Goal: Task Accomplishment & Management: Use online tool/utility

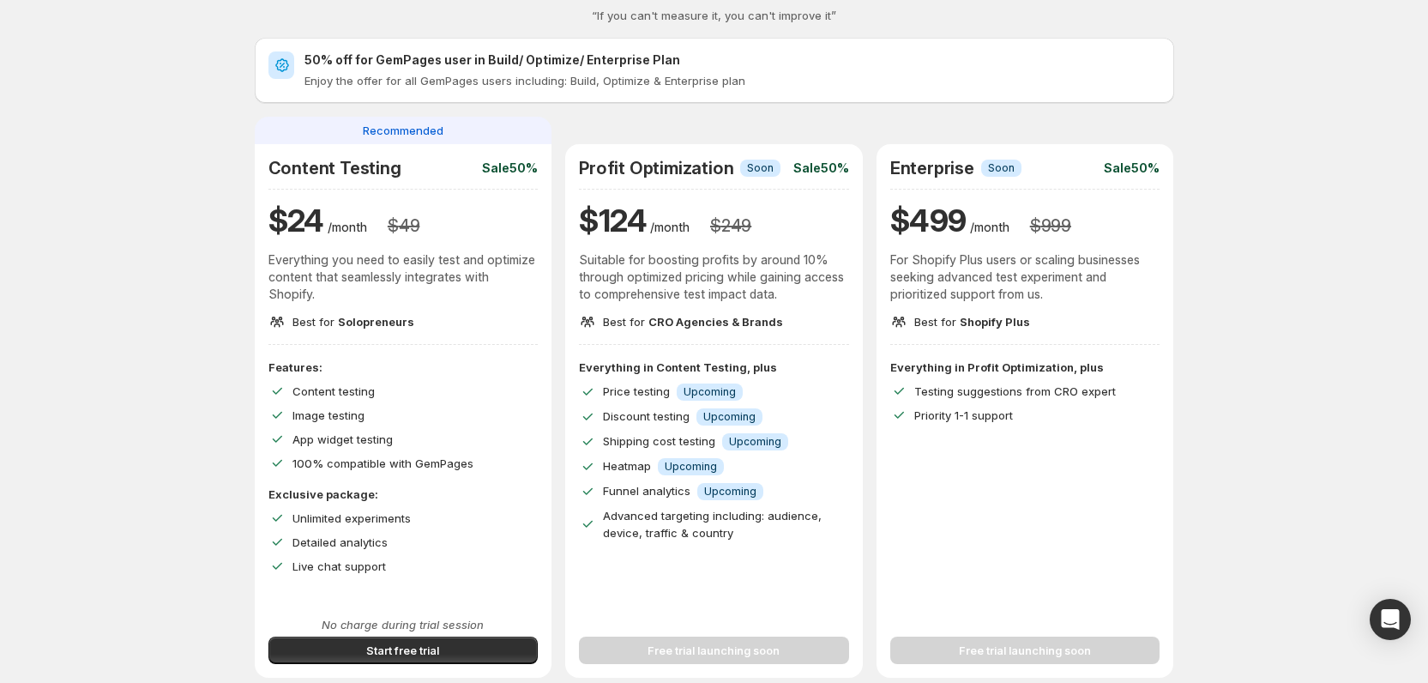
scroll to position [103, 0]
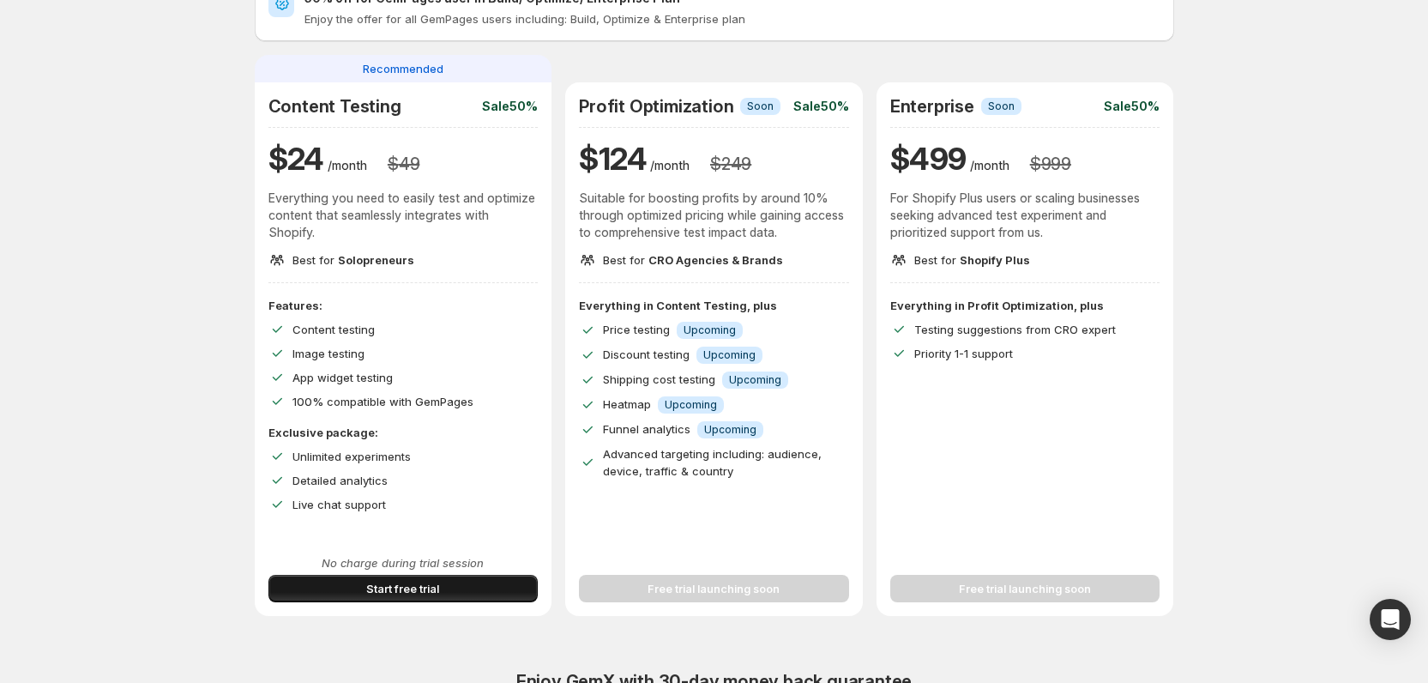
click at [316, 596] on button "Start free trial" at bounding box center [403, 588] width 270 height 27
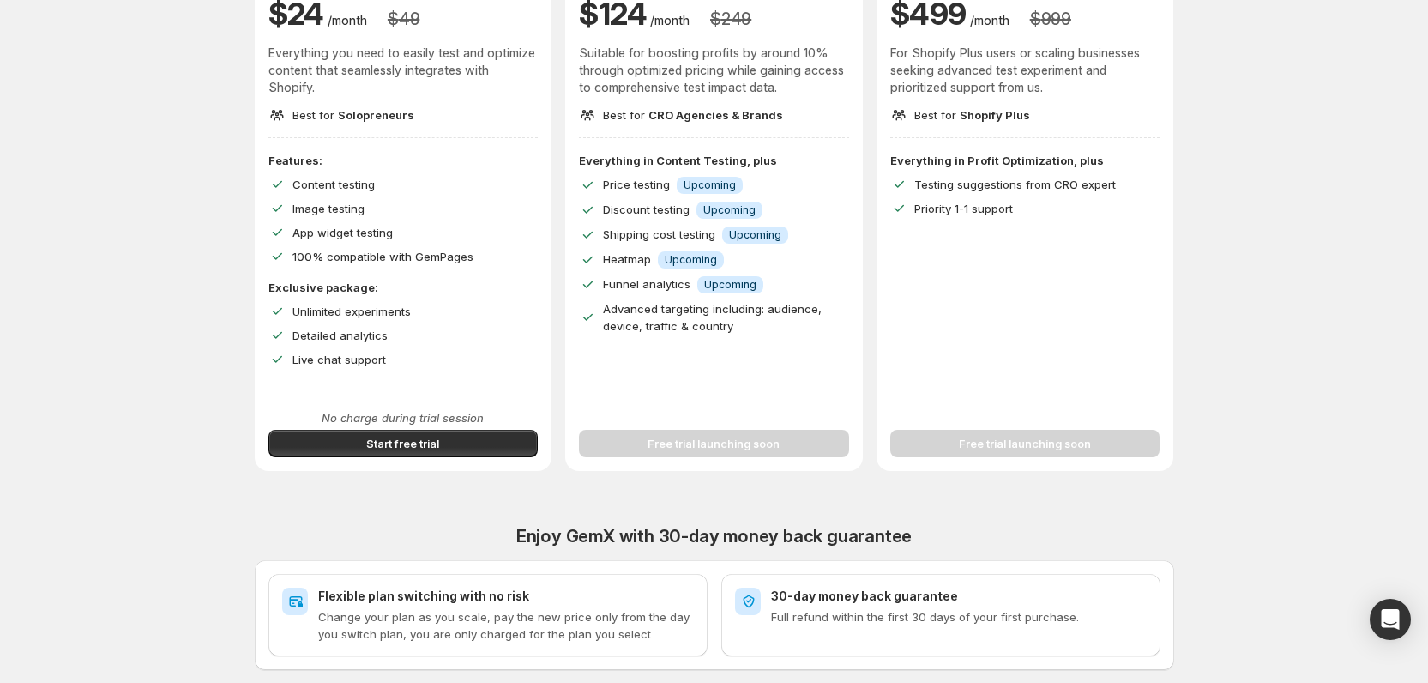
scroll to position [206, 0]
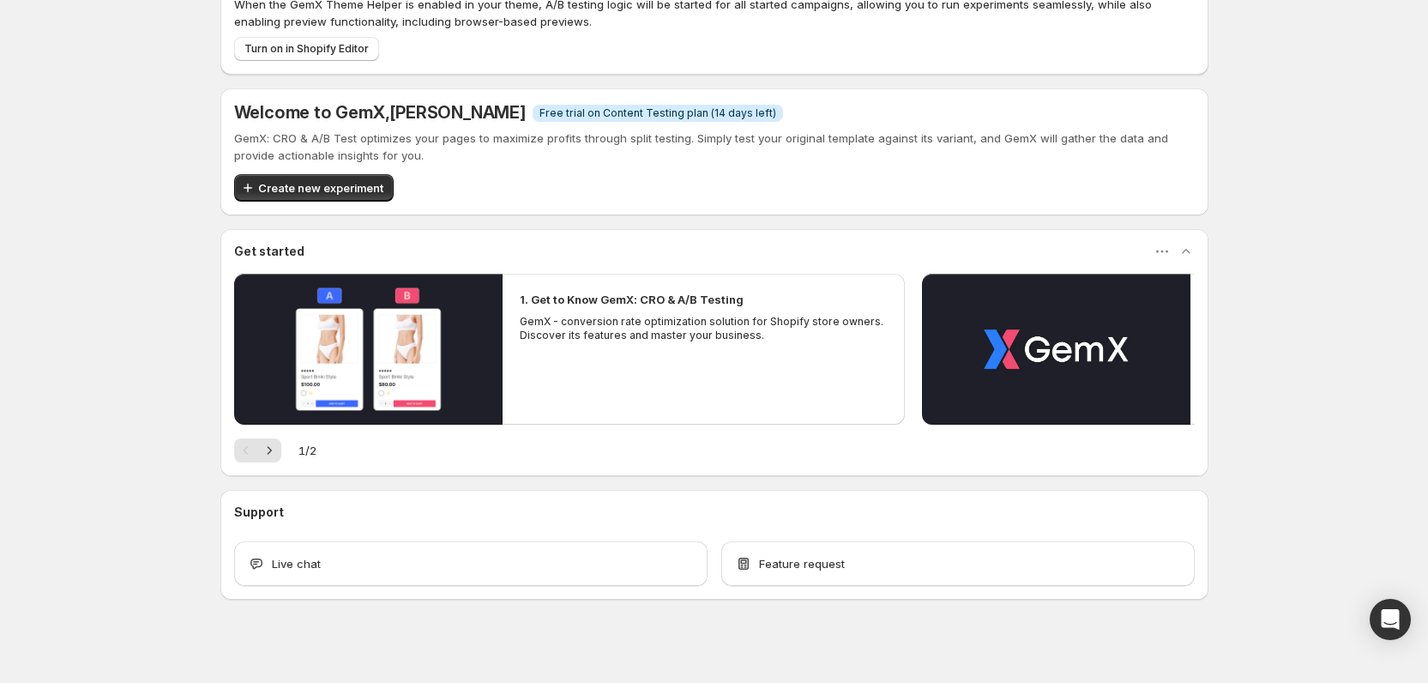
scroll to position [72, 0]
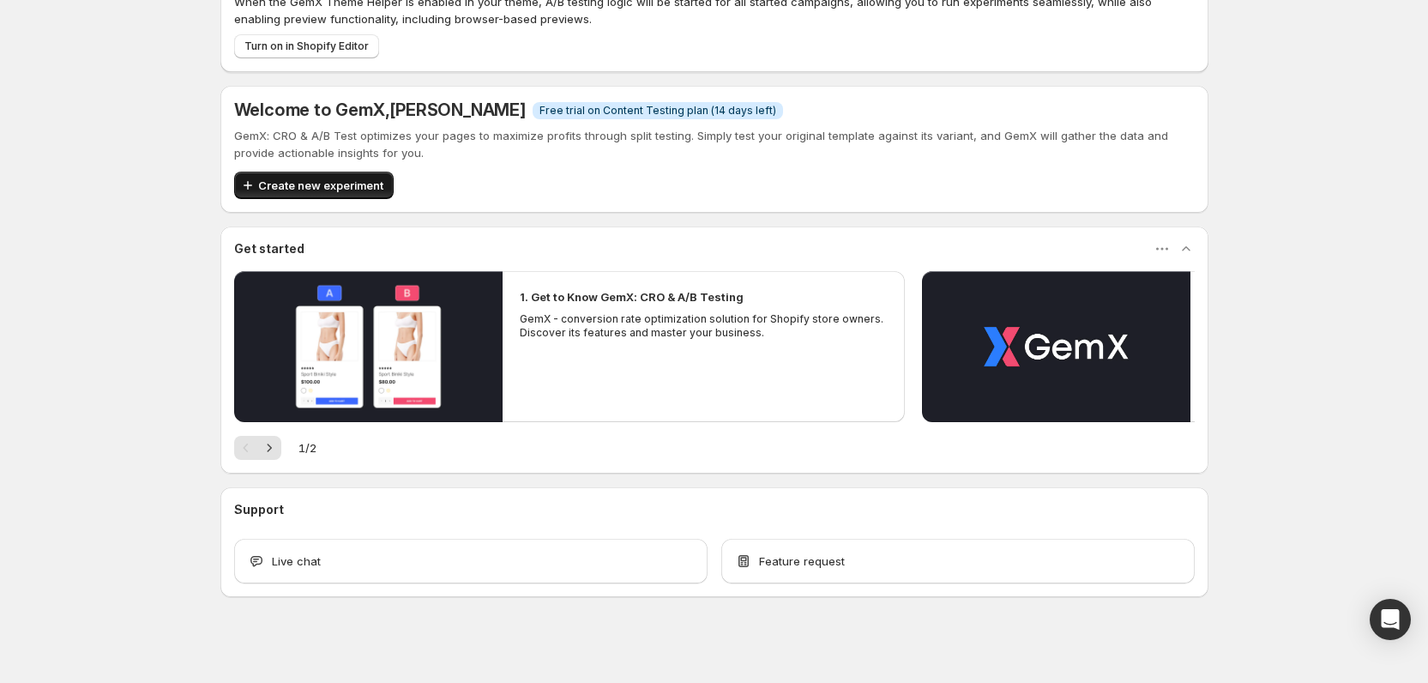
click at [327, 184] on span "Create new experiment" at bounding box center [320, 185] width 125 height 17
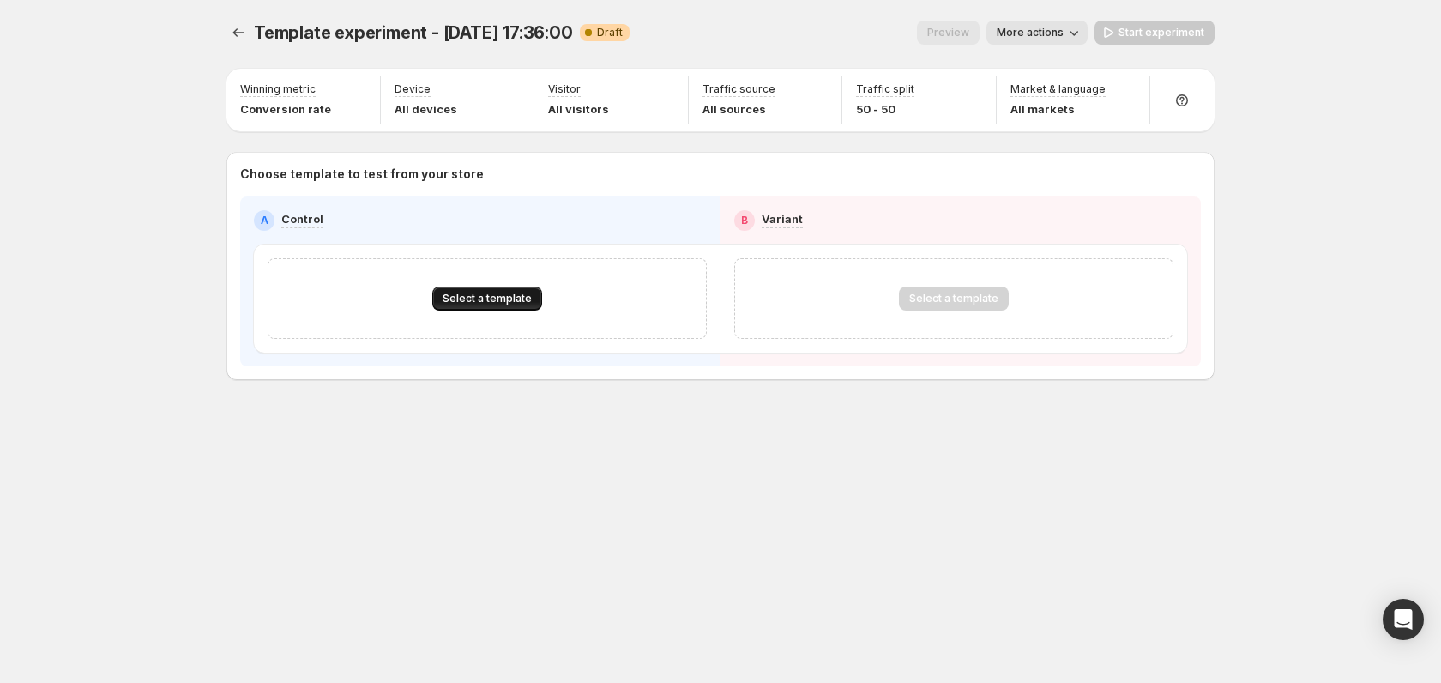
click at [476, 293] on span "Select a template" at bounding box center [487, 299] width 89 height 14
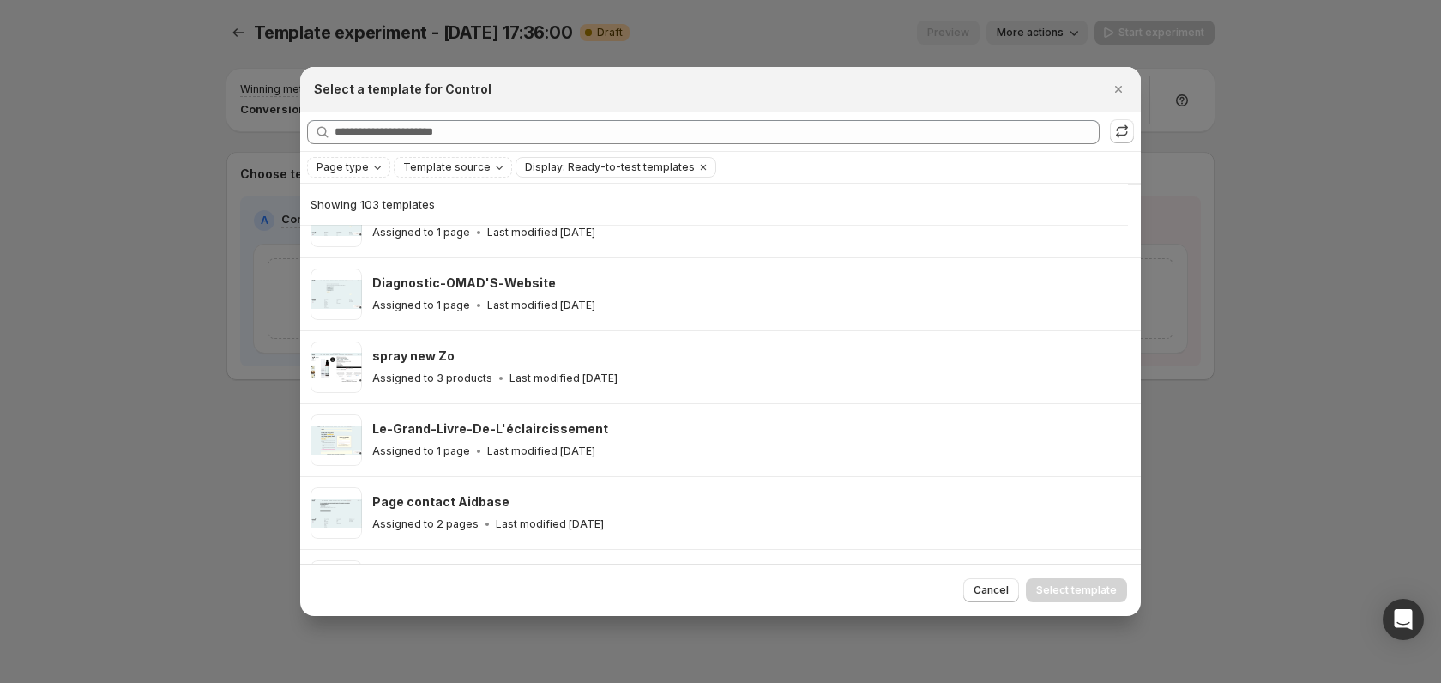
scroll to position [575, 0]
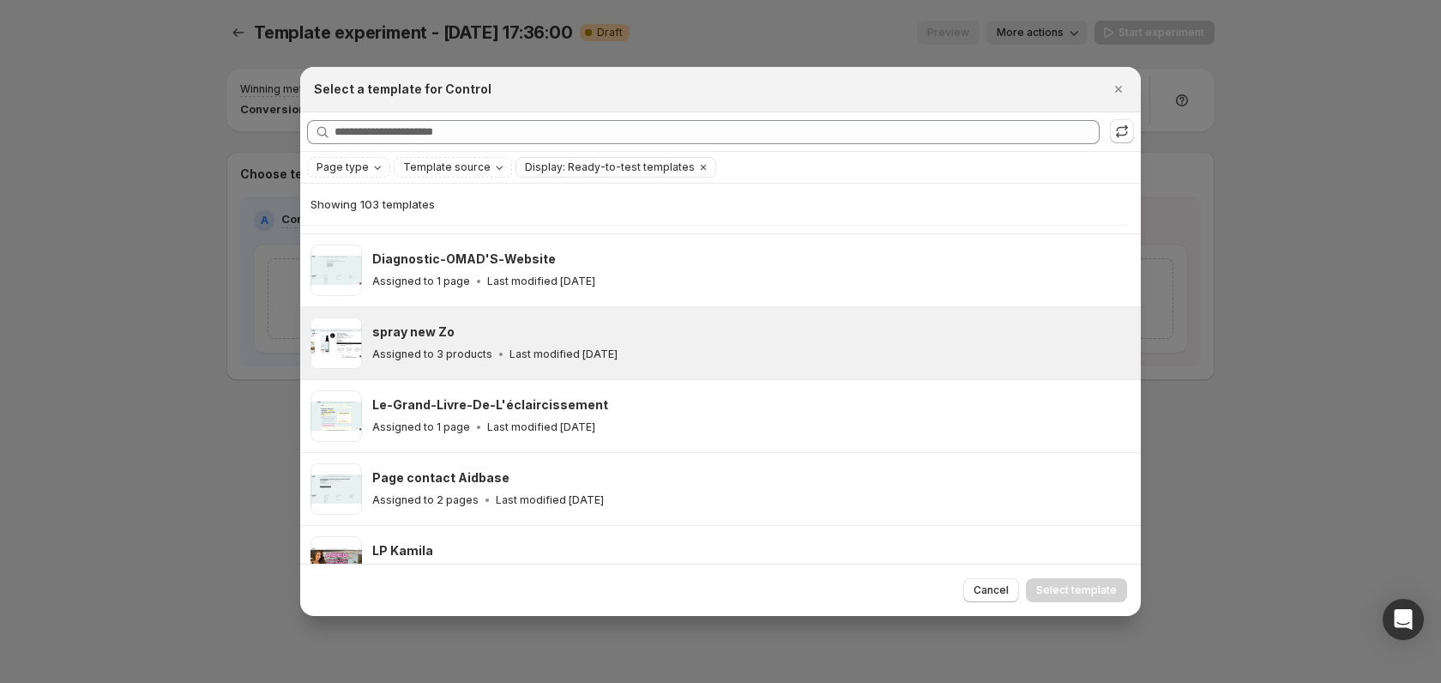
click at [504, 333] on div "spray new Zo" at bounding box center [748, 331] width 753 height 17
click at [1065, 586] on span "Select template" at bounding box center [1076, 590] width 81 height 14
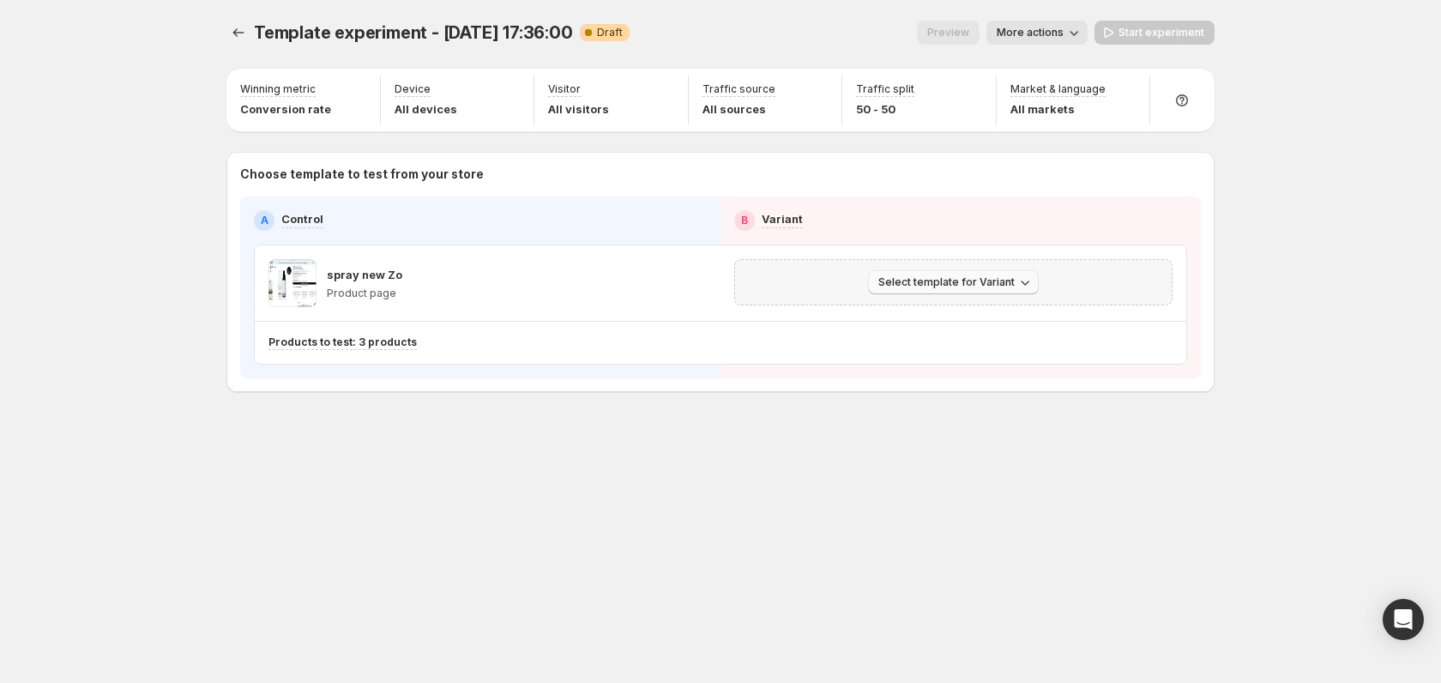
click at [949, 278] on span "Select template for Variant" at bounding box center [946, 282] width 136 height 14
click at [961, 315] on span "Select an existing template" at bounding box center [941, 317] width 145 height 14
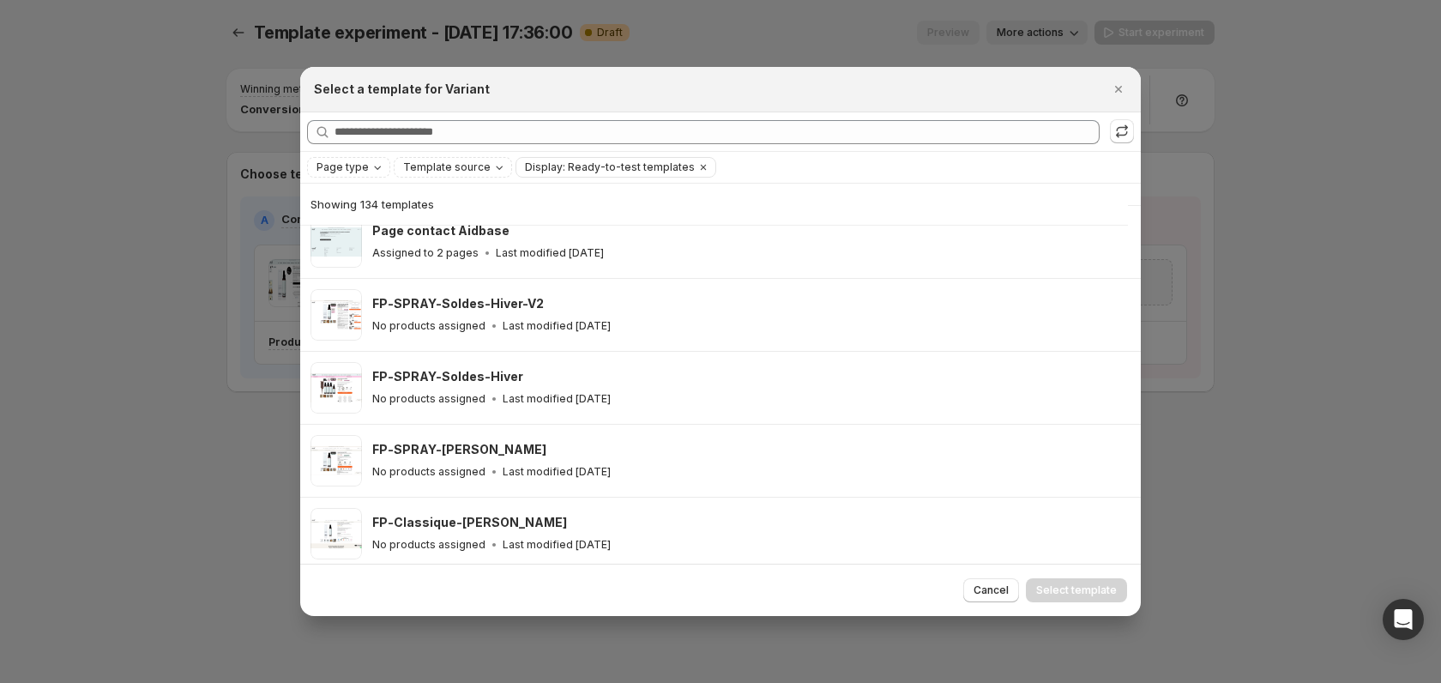
scroll to position [1136, 0]
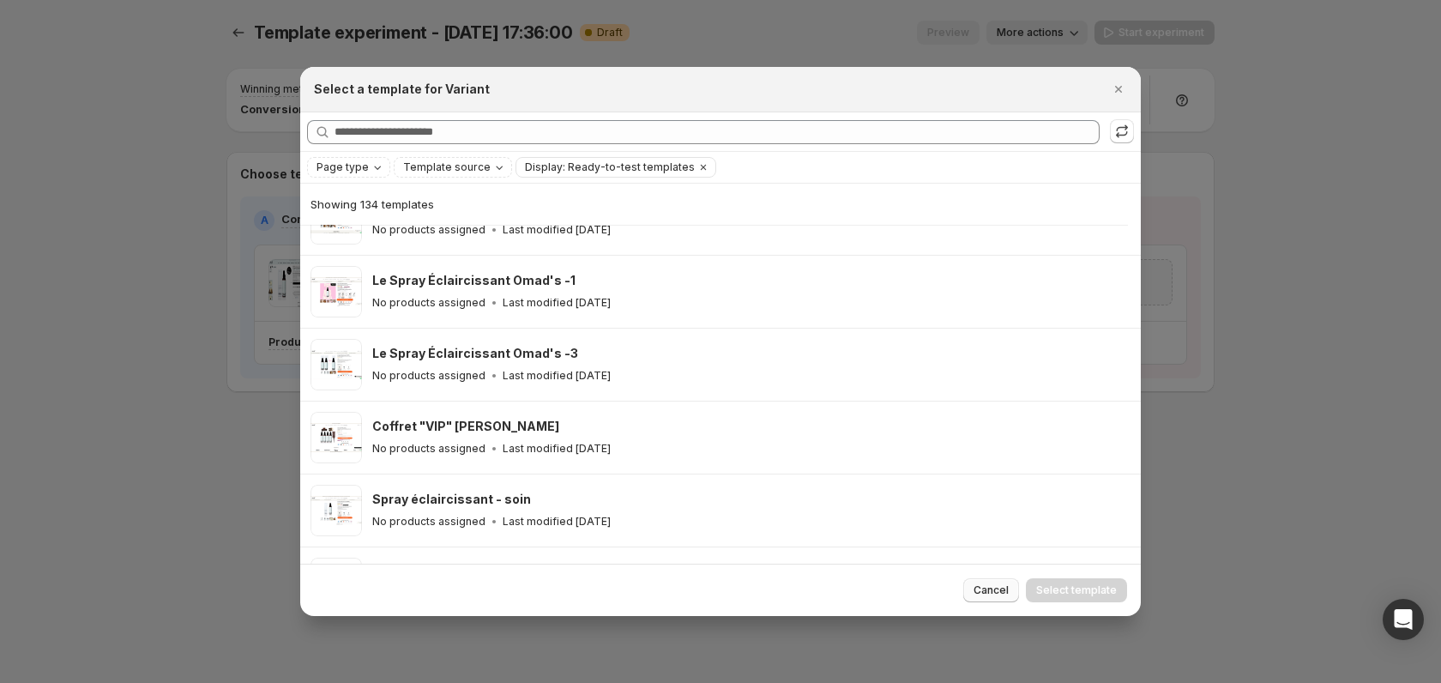
click at [978, 591] on span "Cancel" at bounding box center [990, 590] width 35 height 14
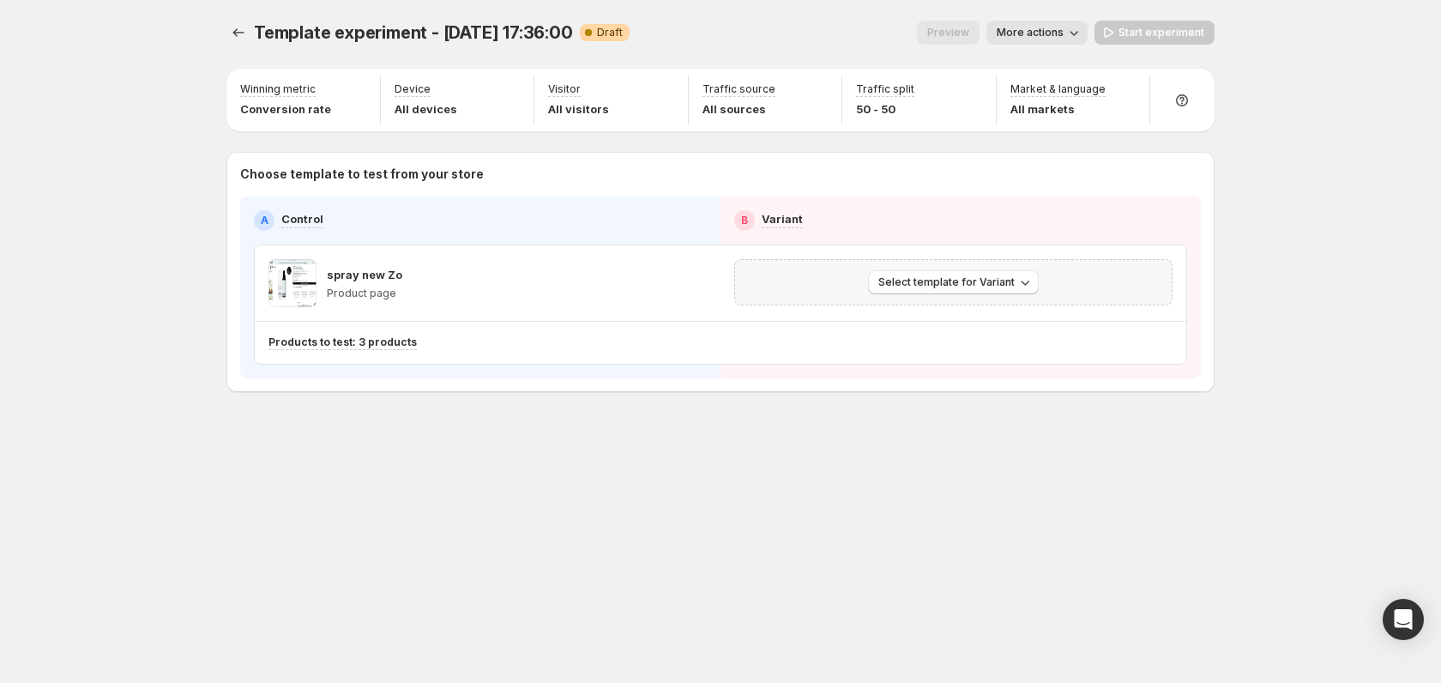
scroll to position [0, 0]
click at [1043, 33] on span "More actions" at bounding box center [1030, 33] width 67 height 14
click at [760, 485] on div "Template experiment - [DATE] 17:36:00. This page is ready Template experiment -…" at bounding box center [720, 341] width 1029 height 683
click at [917, 281] on span "Select template for Variant" at bounding box center [946, 282] width 136 height 14
click at [917, 327] on button "Select an existing template" at bounding box center [956, 316] width 185 height 27
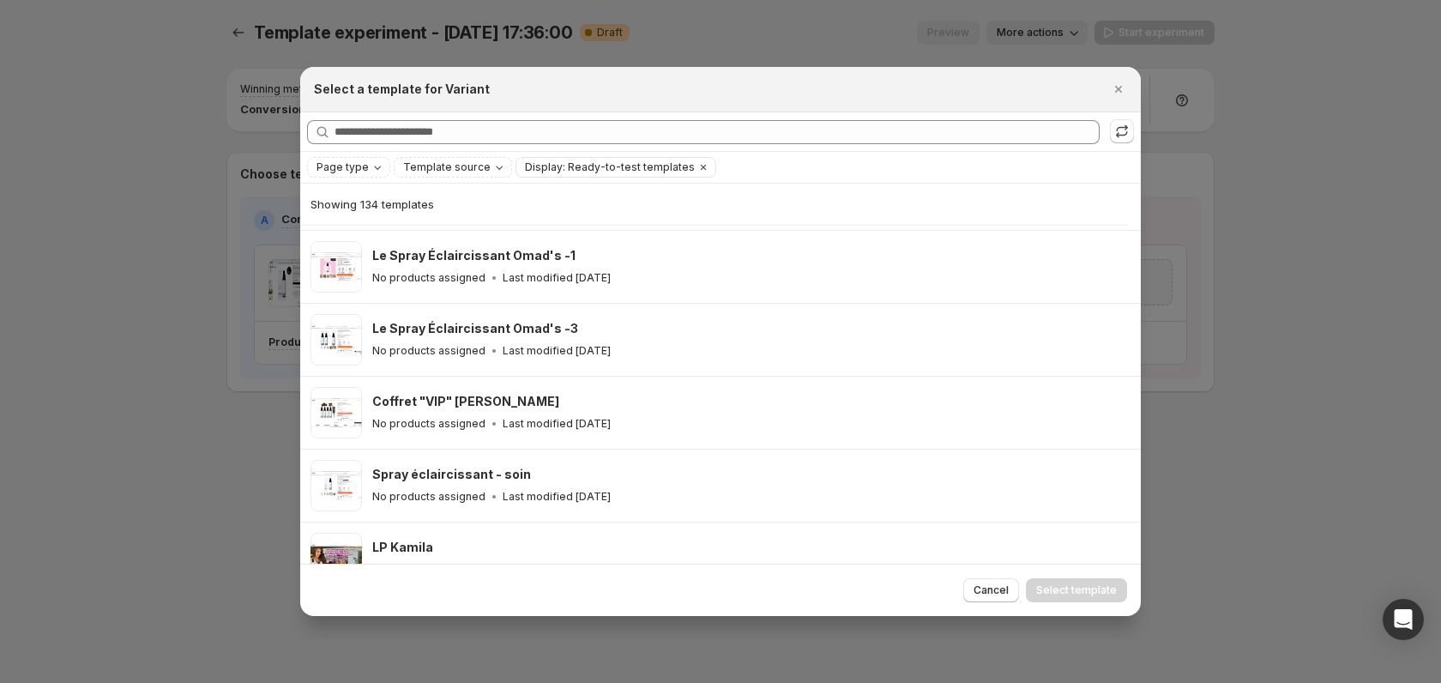
scroll to position [1174, 0]
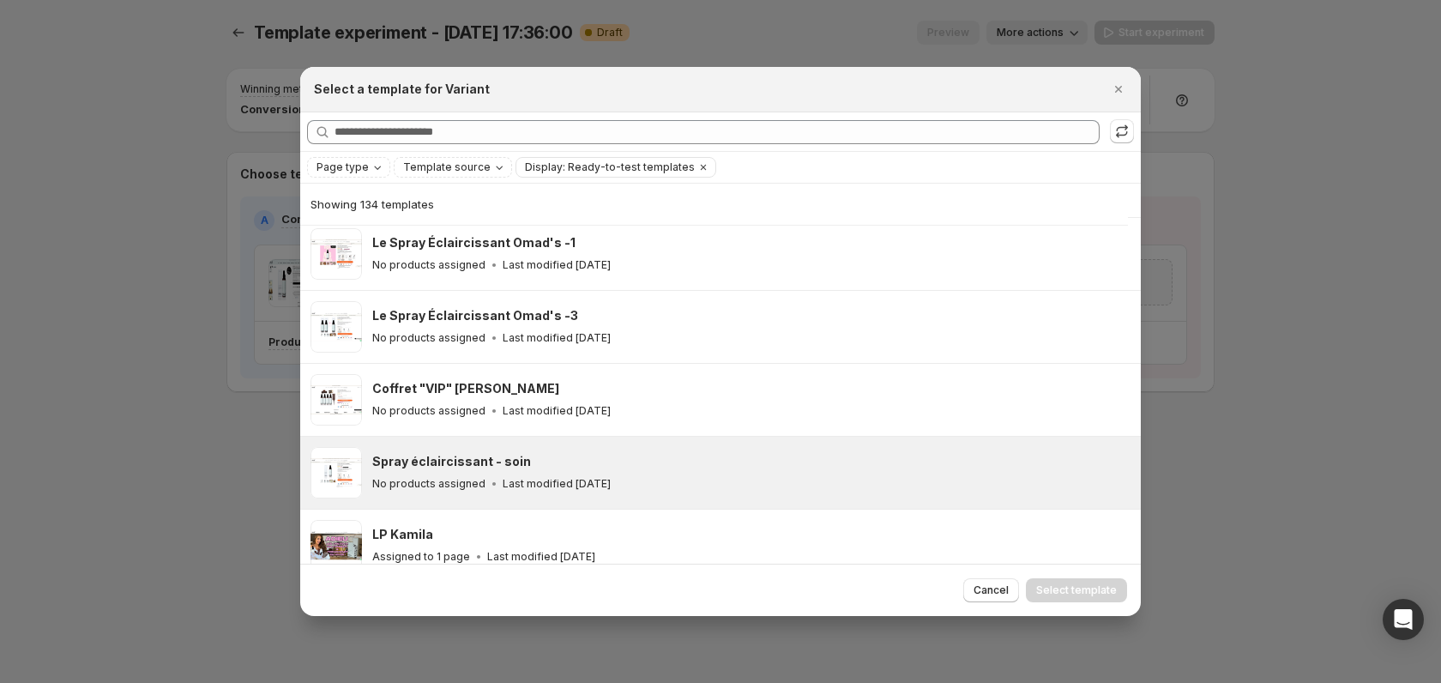
click at [487, 475] on icon ":rr:" at bounding box center [493, 483] width 17 height 17
click at [1049, 590] on span "Select template" at bounding box center [1076, 590] width 81 height 14
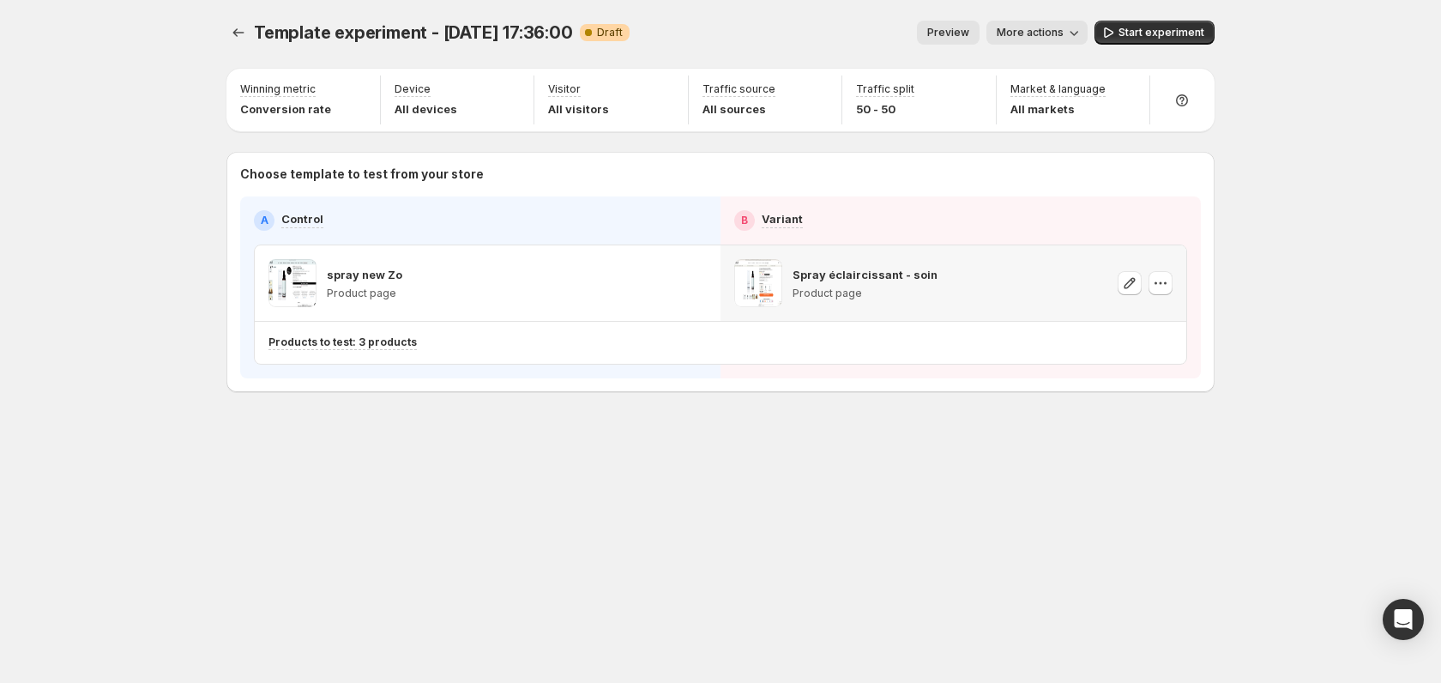
scroll to position [0, 0]
click at [1165, 285] on icon "button" at bounding box center [1160, 282] width 17 height 17
click at [1226, 262] on div "Choose products to test" at bounding box center [1360, 260] width 278 height 27
click at [1407, 615] on icon "Open Intercom Messenger" at bounding box center [1403, 619] width 20 height 22
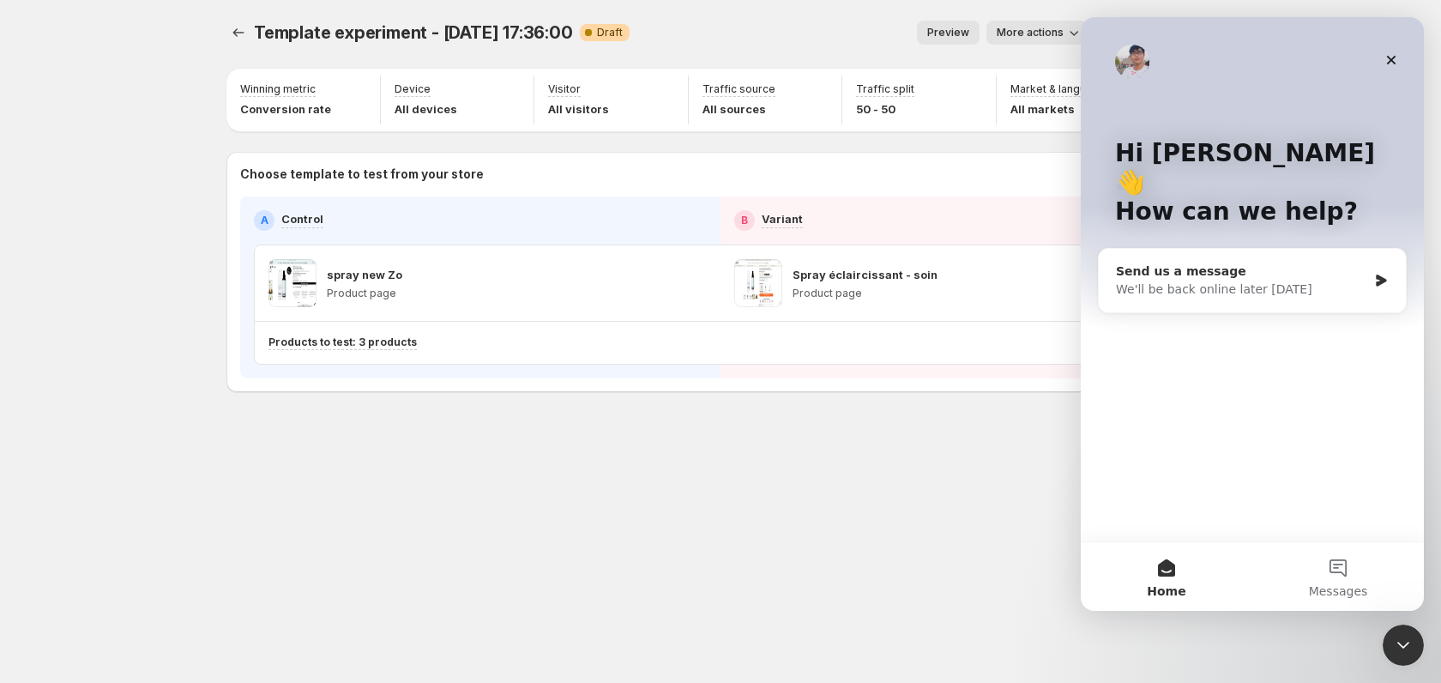
click at [1269, 262] on div "Send us a message" at bounding box center [1241, 271] width 251 height 18
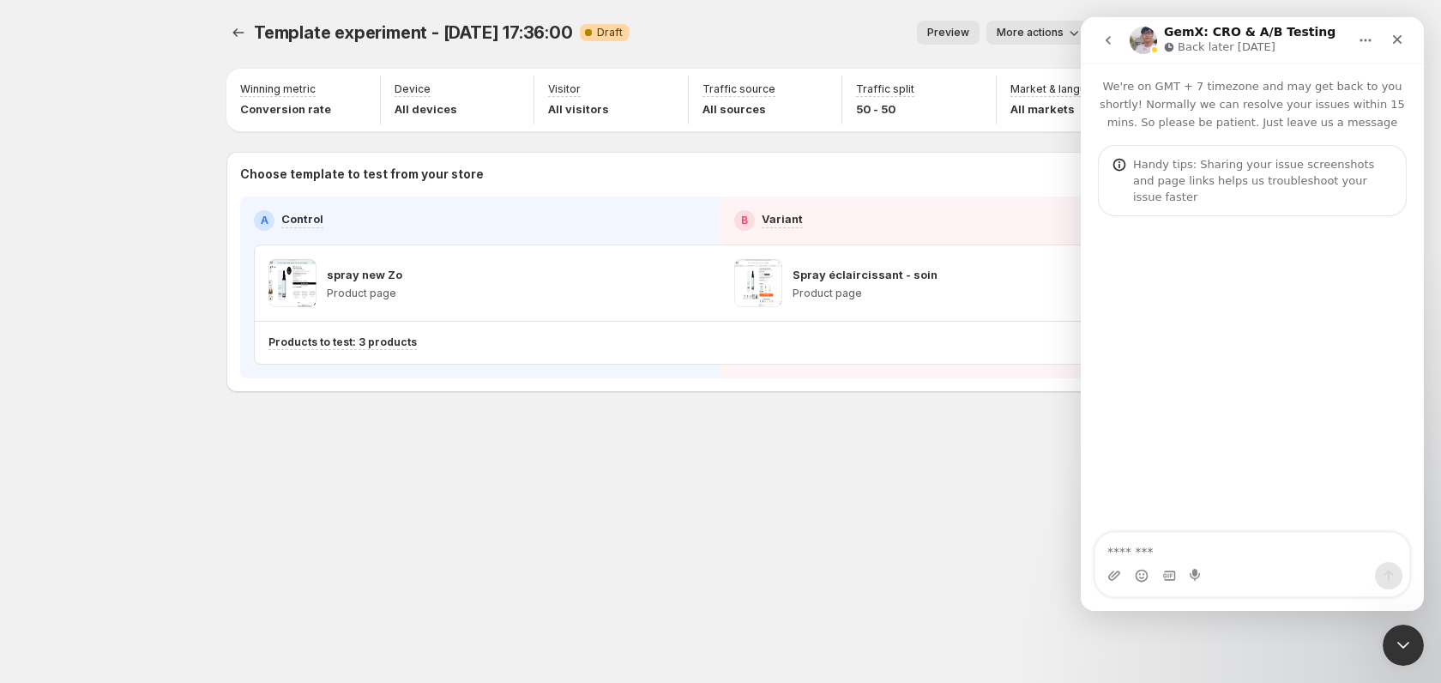
click at [1149, 547] on textarea "Message…" at bounding box center [1252, 547] width 314 height 29
type textarea "**********"
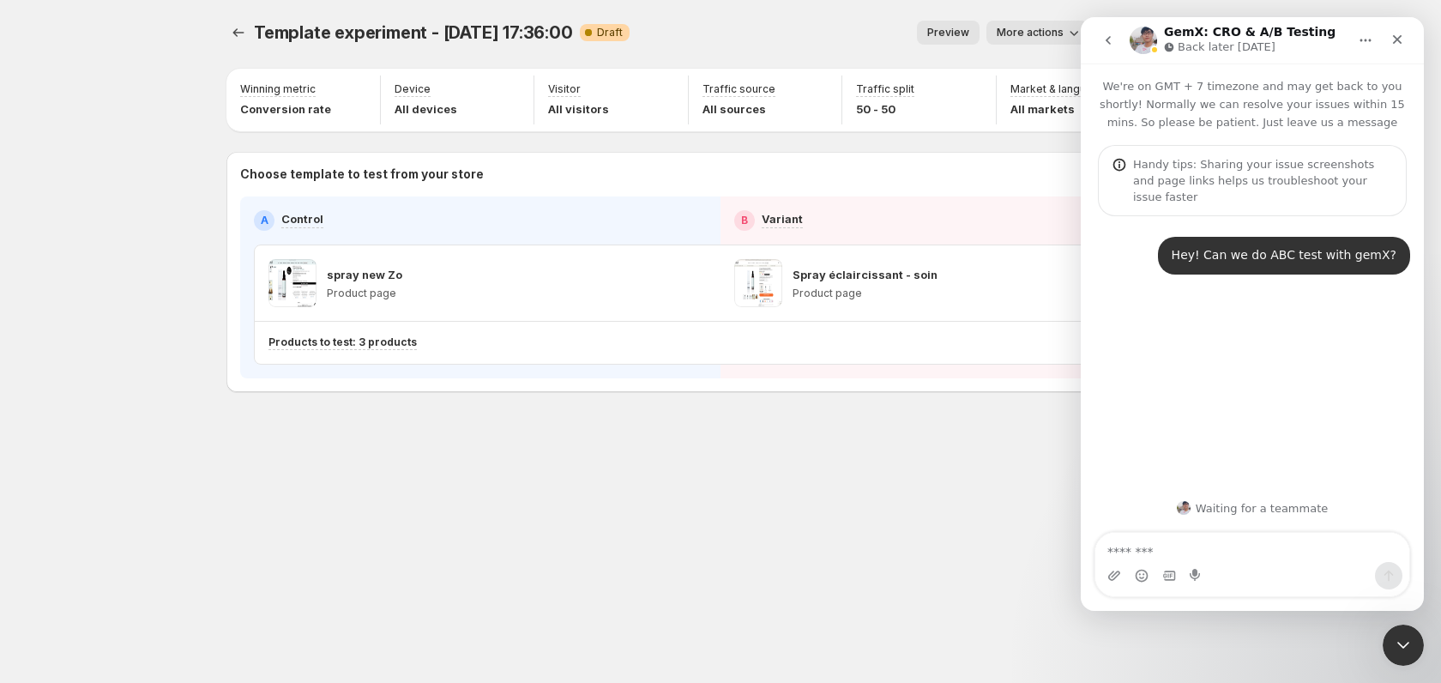
click at [1286, 412] on div "Hey! Can we do ABC test with gemX? [PERSON_NAME] • Just now" at bounding box center [1252, 351] width 343 height 270
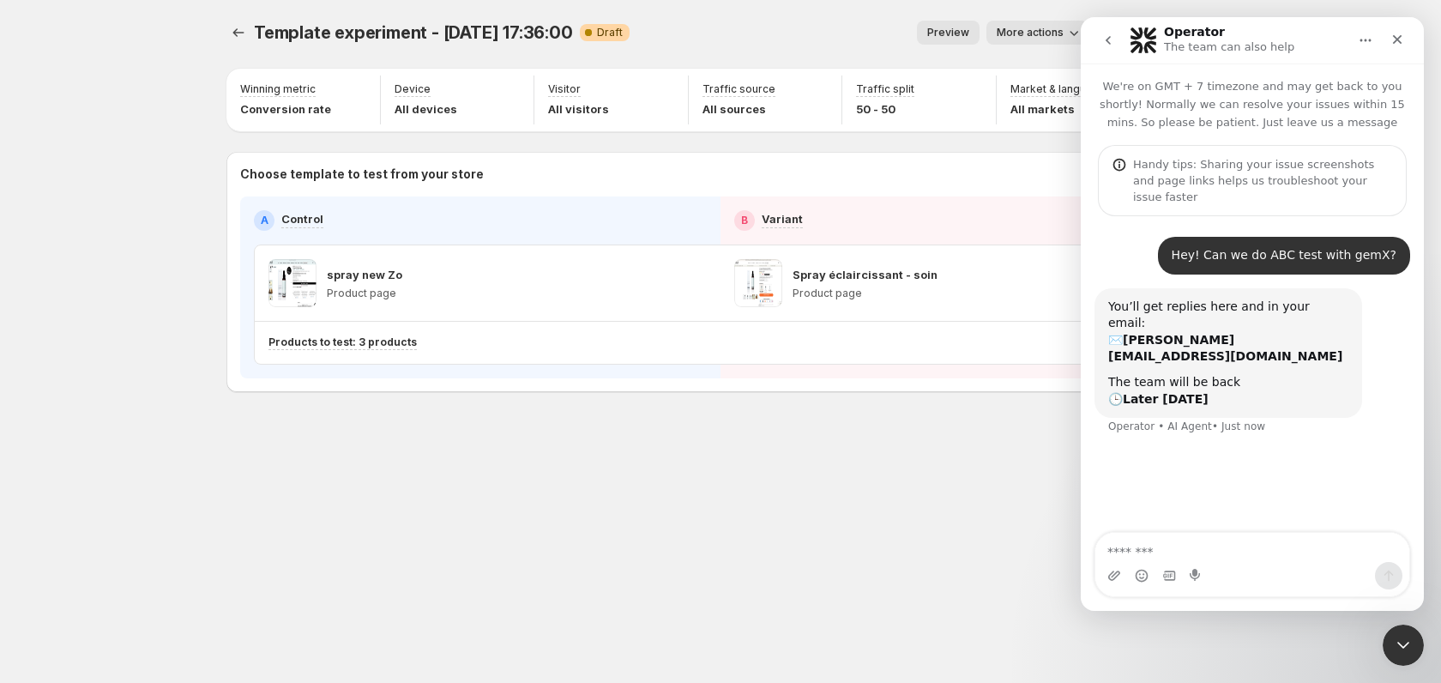
click at [525, 536] on div "Template experiment - [DATE] 17:36:00. This page is ready Template experiment -…" at bounding box center [720, 341] width 1029 height 683
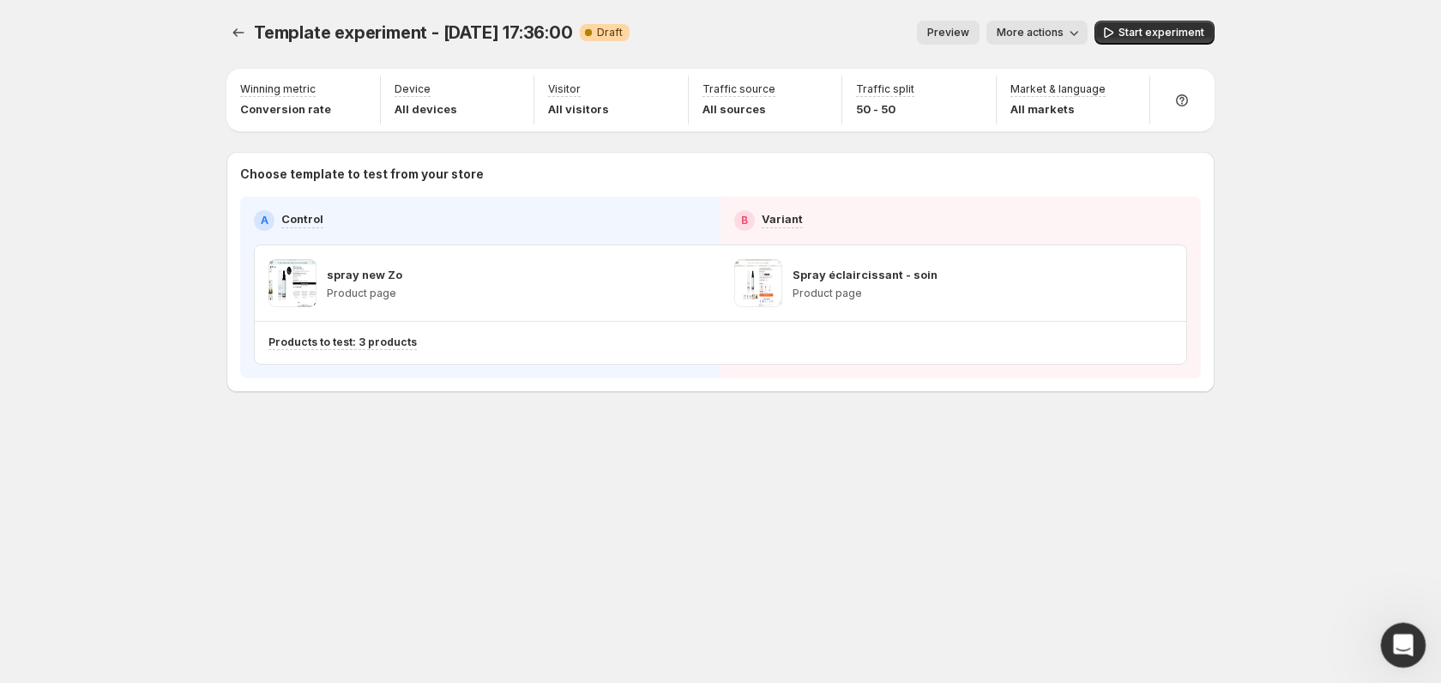
click at [1389, 645] on icon "Open Intercom Messenger" at bounding box center [1401, 643] width 28 height 28
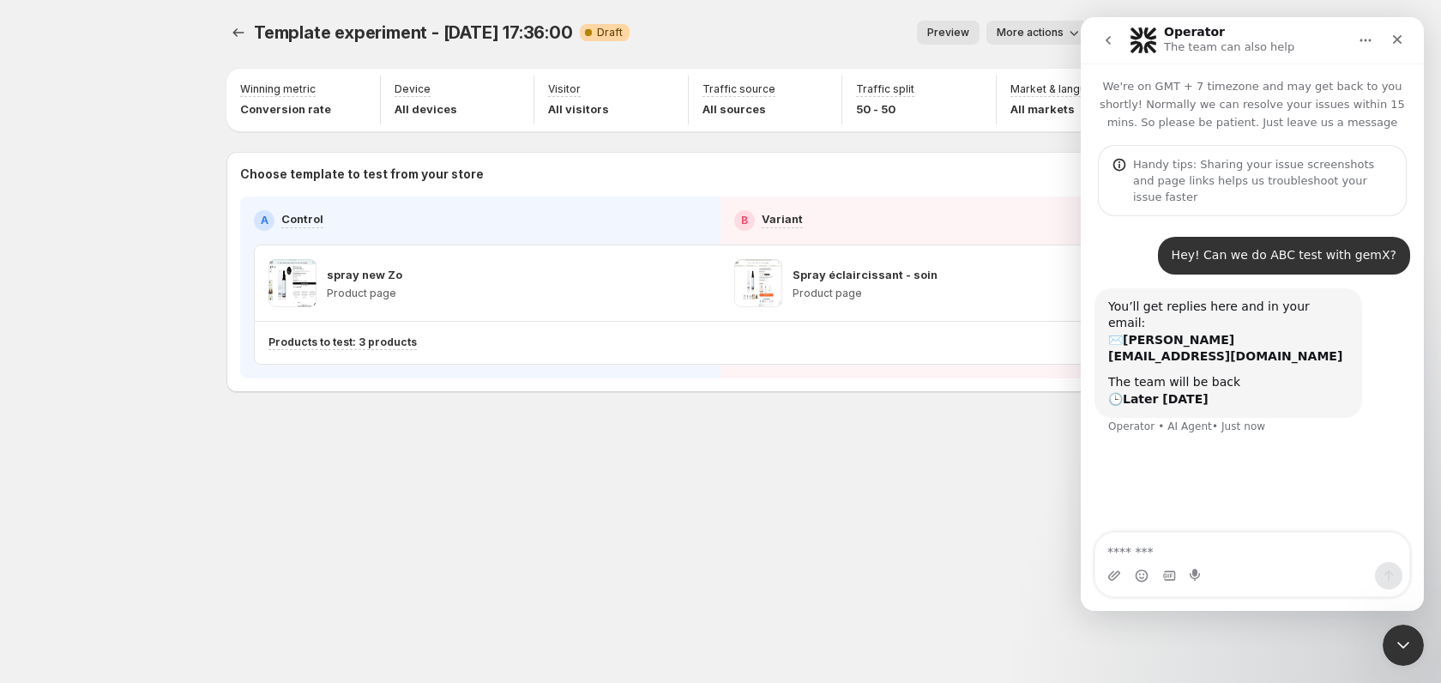
click at [1147, 473] on div "Hey! Can we do ABC test with gemX? [PERSON_NAME] • Just now You’ll get replies …" at bounding box center [1252, 375] width 343 height 318
click at [1400, 40] on icon "Close" at bounding box center [1397, 40] width 14 height 14
